Goal: Find specific page/section: Find specific page/section

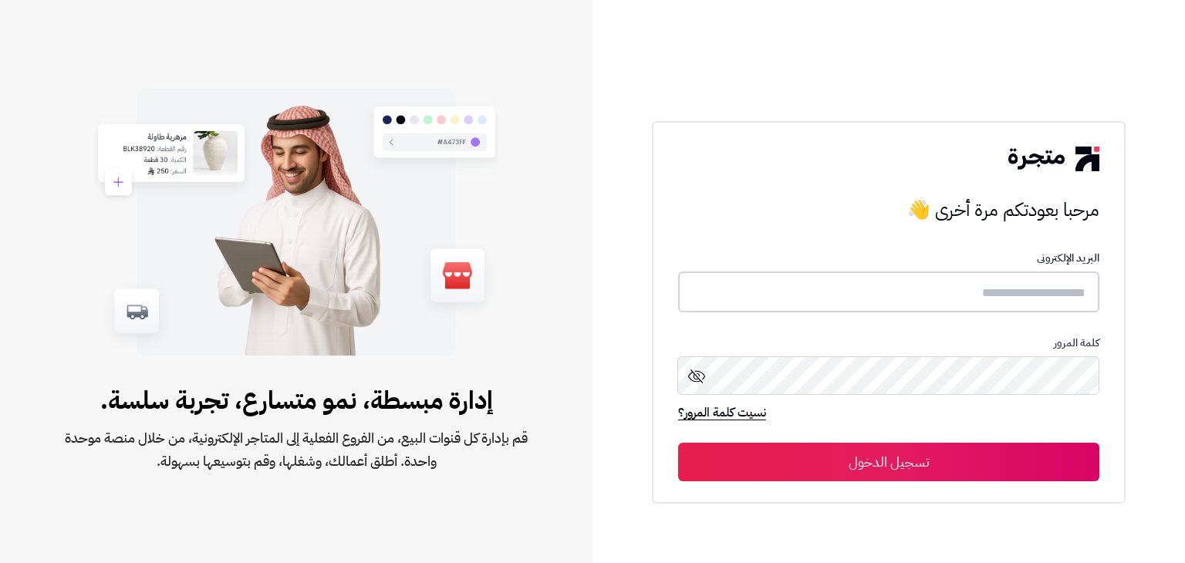
type input "**********"
click at [782, 462] on button "تسجيل الدخول" at bounding box center [888, 461] width 421 height 39
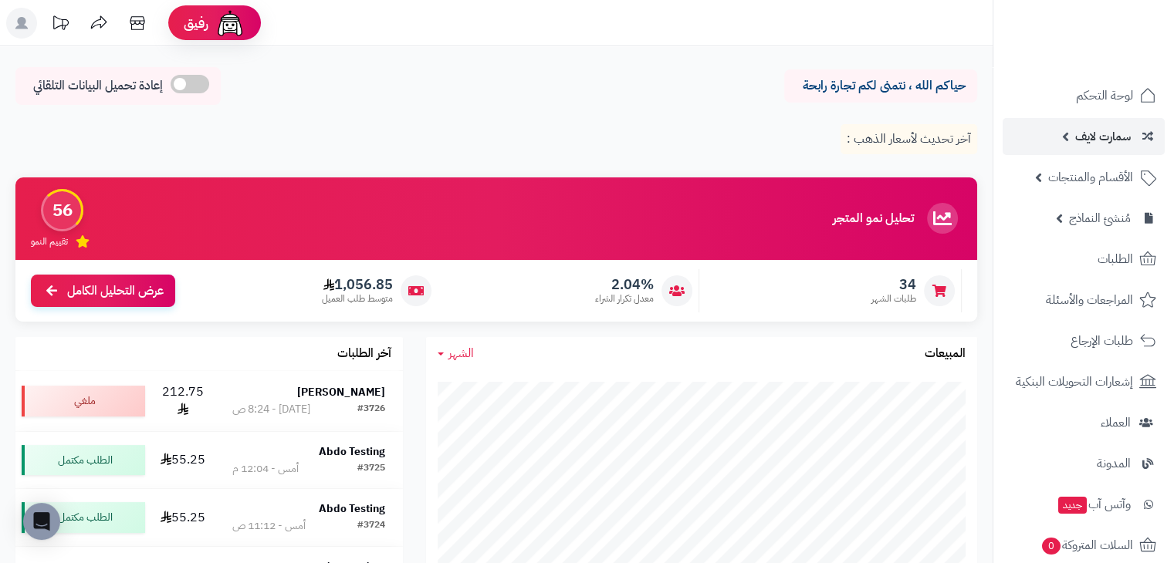
click at [1079, 133] on span "سمارت لايف" at bounding box center [1103, 137] width 56 height 22
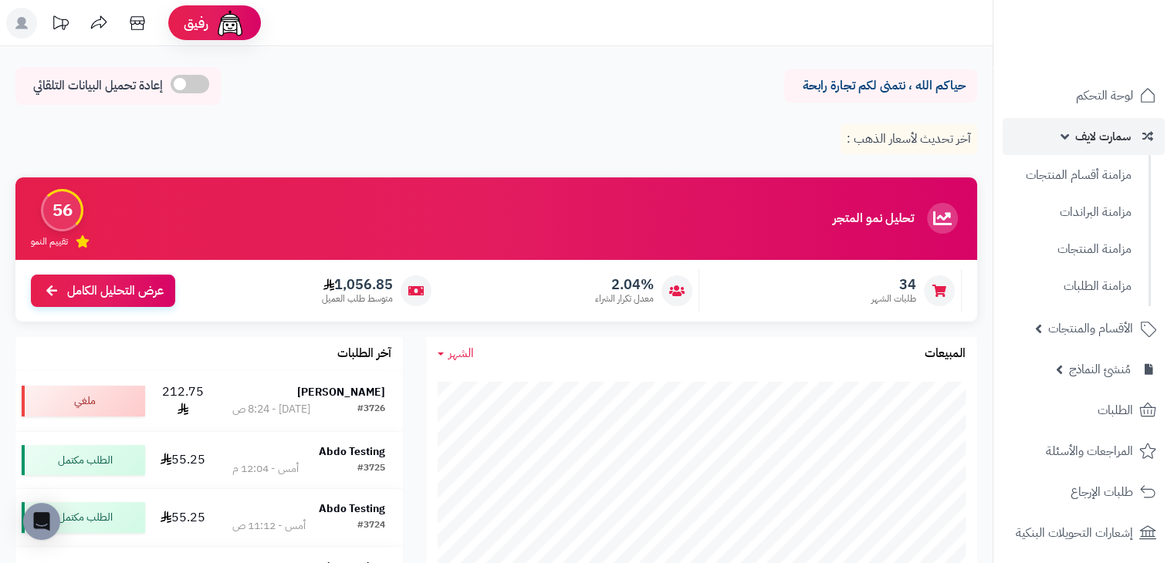
click at [1079, 133] on span "سمارت لايف" at bounding box center [1103, 137] width 56 height 22
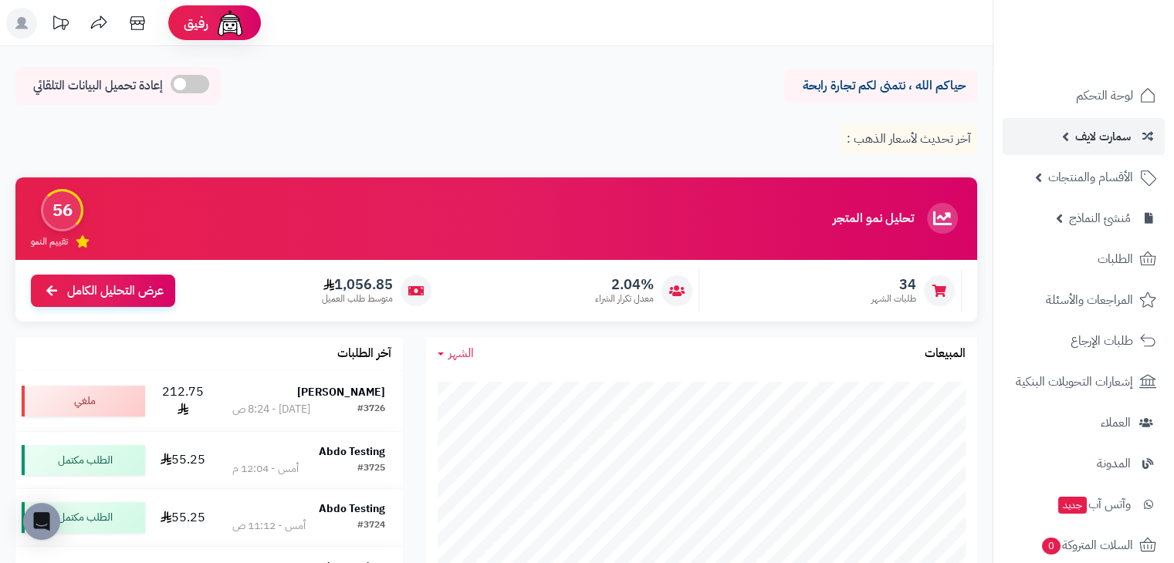
click at [1065, 139] on link "سمارت لايف" at bounding box center [1083, 136] width 162 height 37
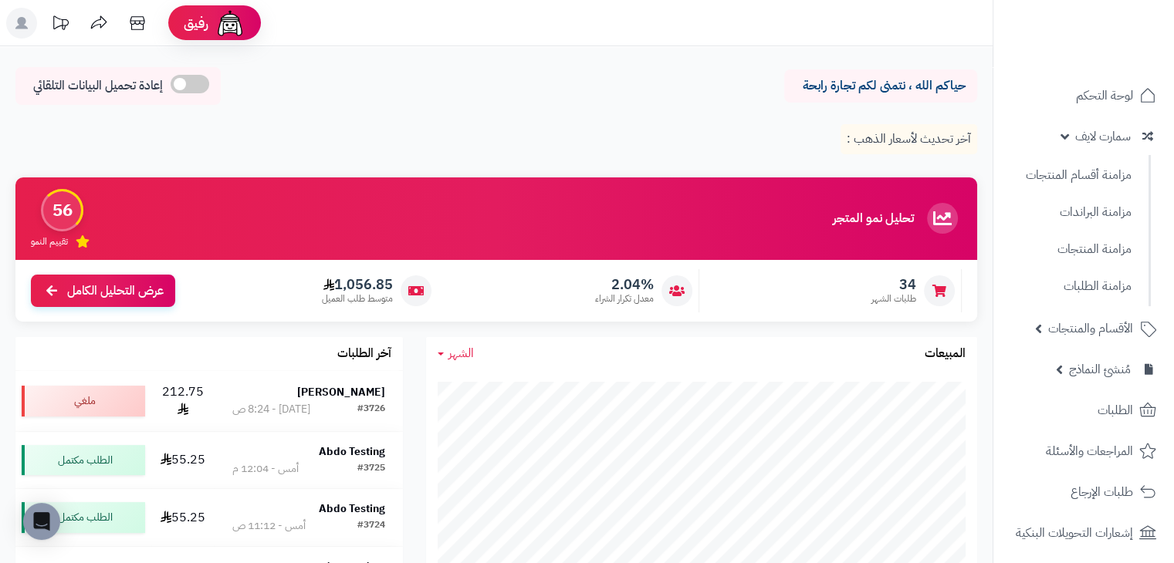
click at [1083, 116] on ul "لوحة التحكم سمارت لايف مزامنة أقسام المنتجات مزامنة البراندات مزامنة المنتجات م…" at bounding box center [1083, 518] width 181 height 883
